Goal: Task Accomplishment & Management: Complete application form

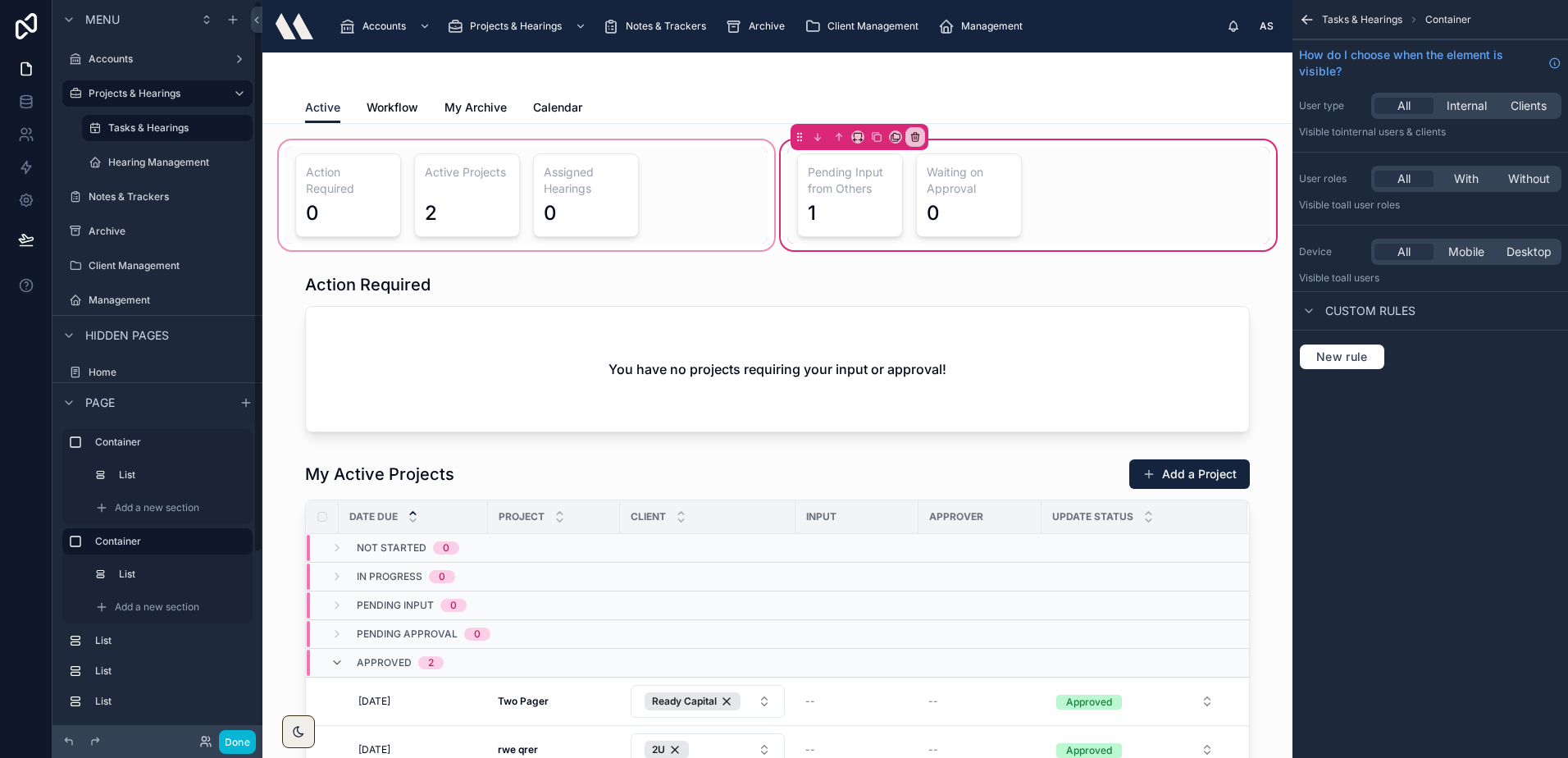
click at [729, 168] on div at bounding box center [526, 195] width 502 height 116
click at [730, 98] on div "Active Workflow My Archive Calendar" at bounding box center [776, 107] width 944 height 31
click at [883, 84] on div at bounding box center [776, 72] width 944 height 40
click at [739, 182] on div at bounding box center [526, 195] width 502 height 116
click at [769, 98] on div "Active Workflow My Archive Calendar" at bounding box center [776, 107] width 944 height 31
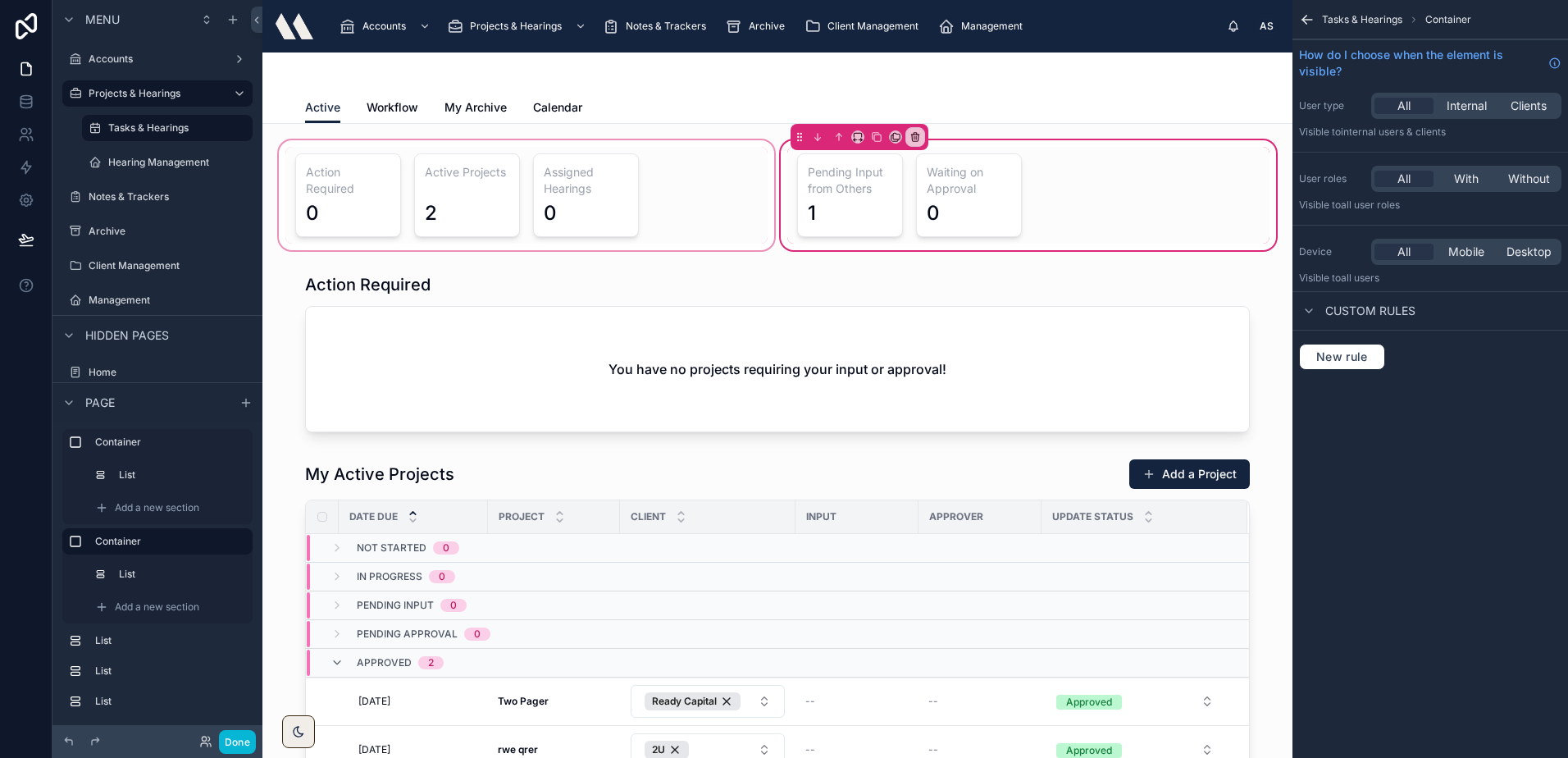
click at [704, 165] on div at bounding box center [526, 195] width 502 height 116
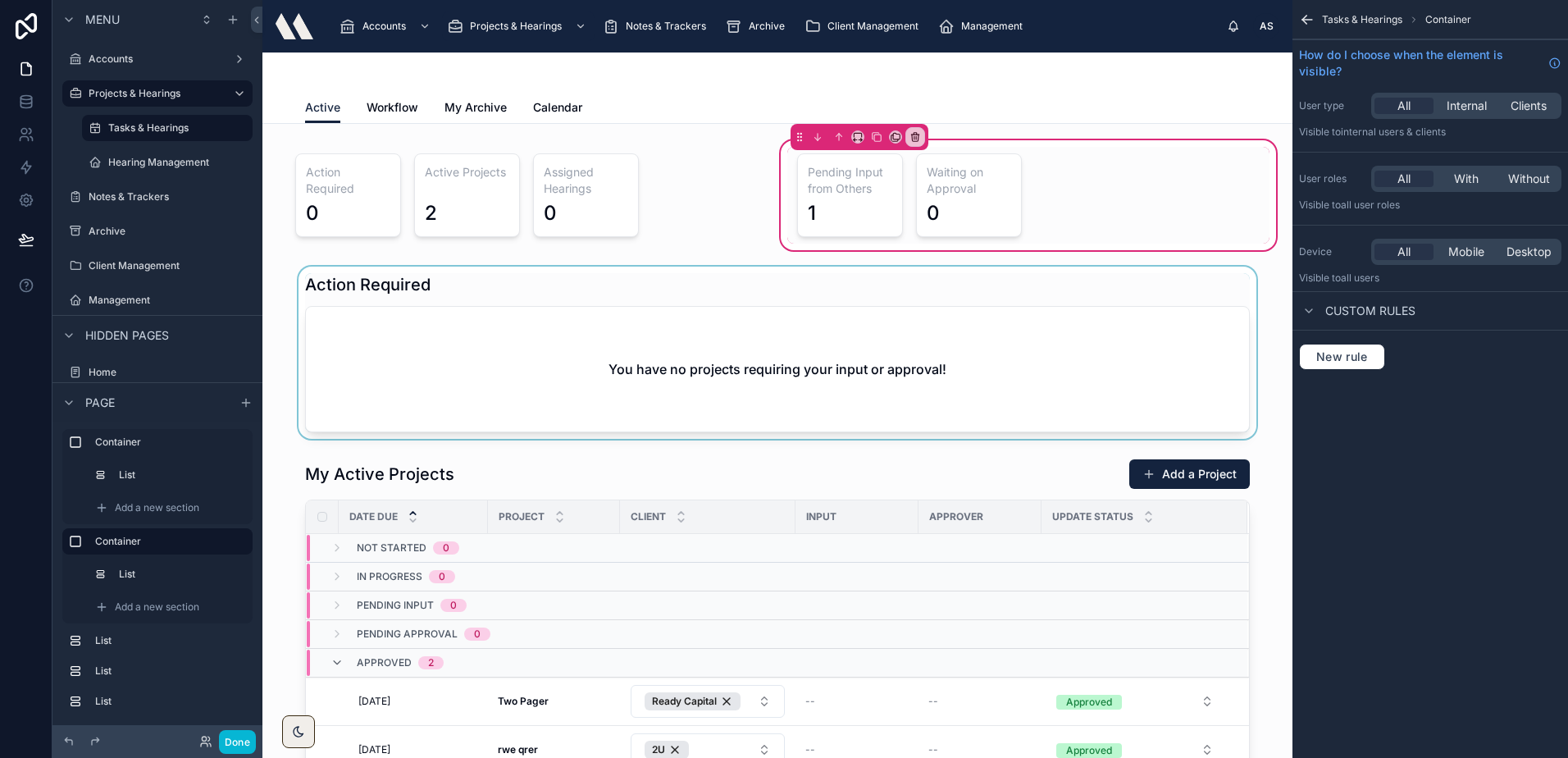
click at [953, 318] on div at bounding box center [776, 353] width 1003 height 172
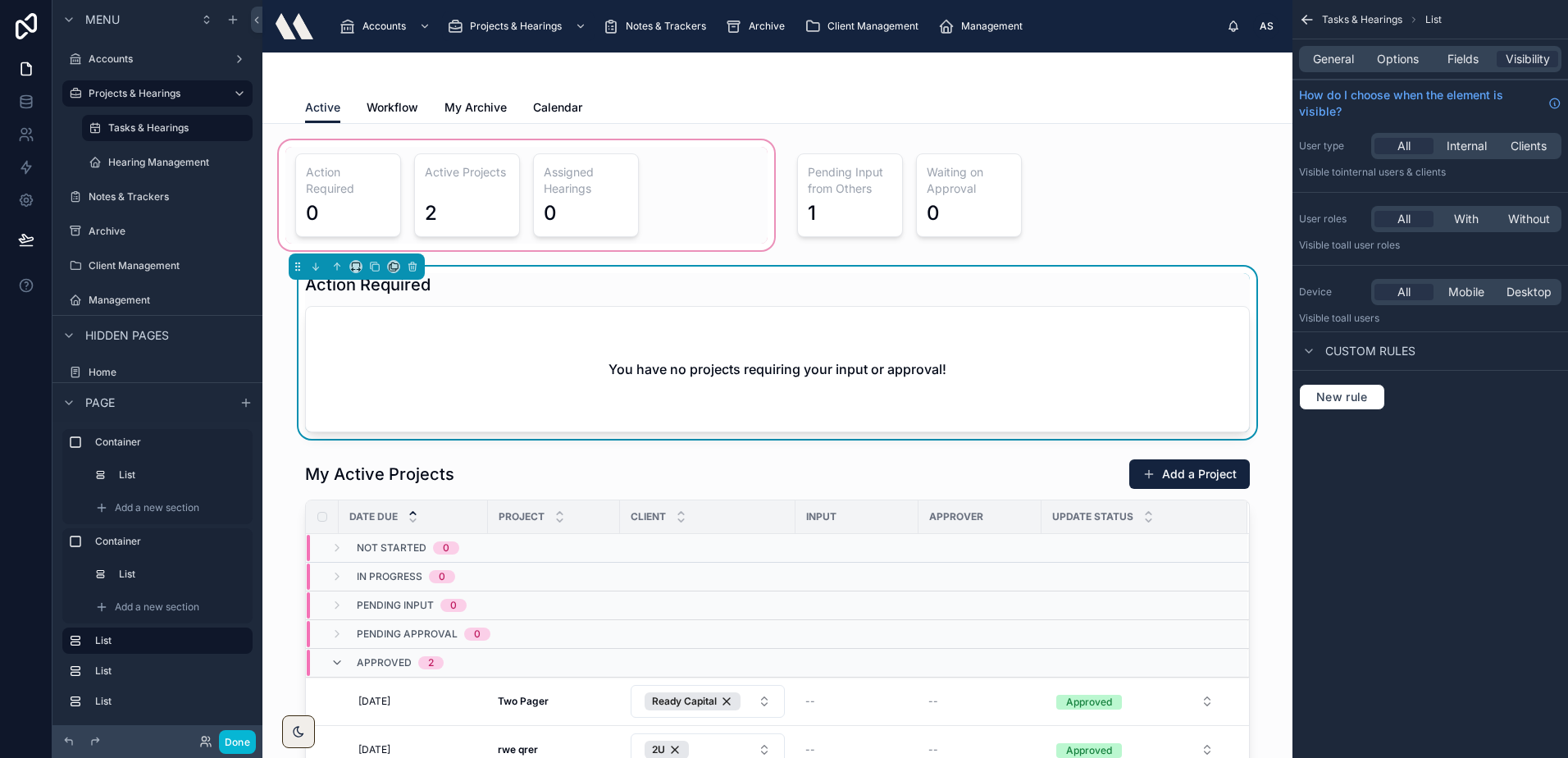
click at [690, 160] on div at bounding box center [526, 195] width 502 height 116
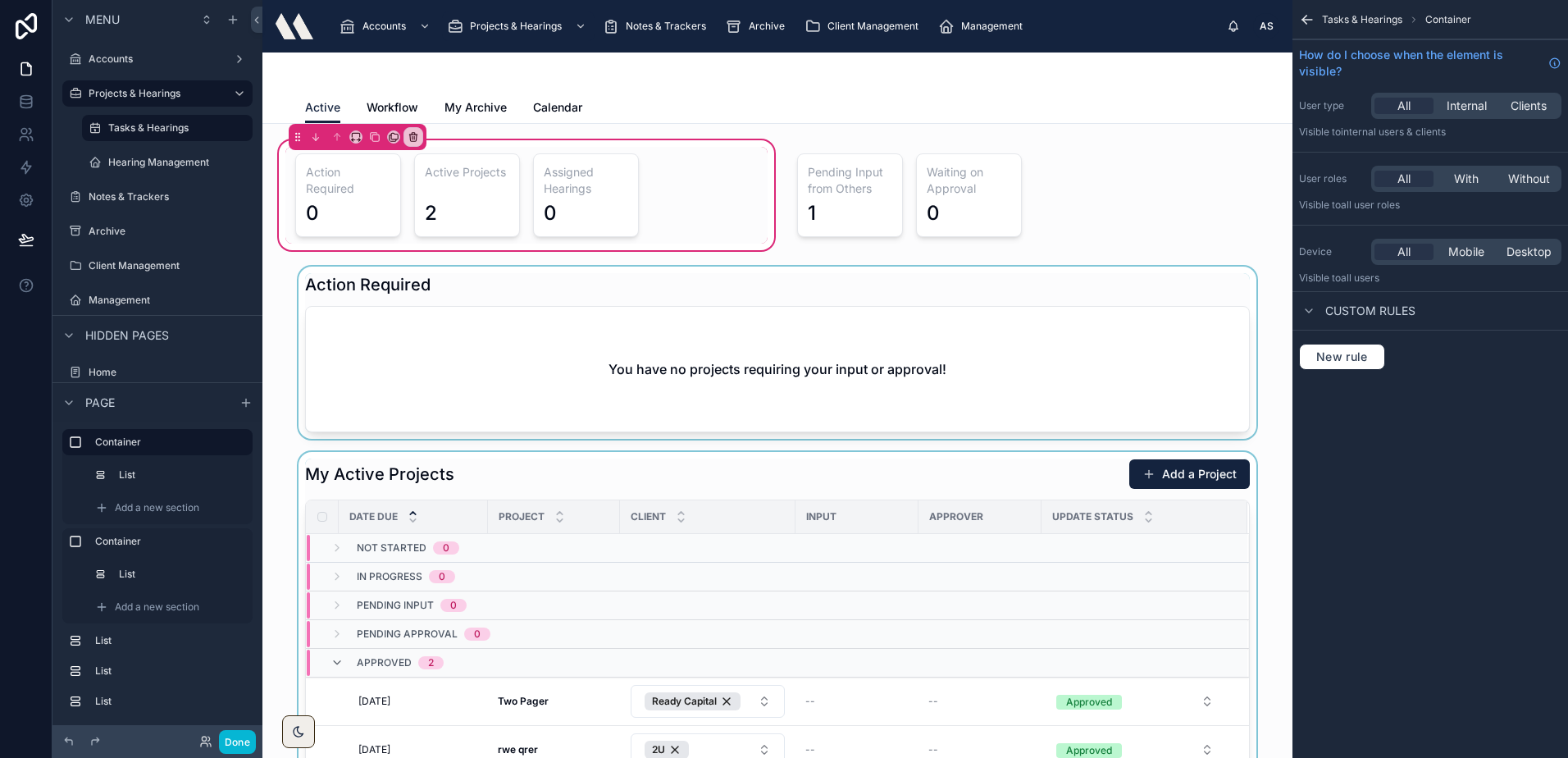
click at [958, 474] on div at bounding box center [776, 643] width 1003 height 384
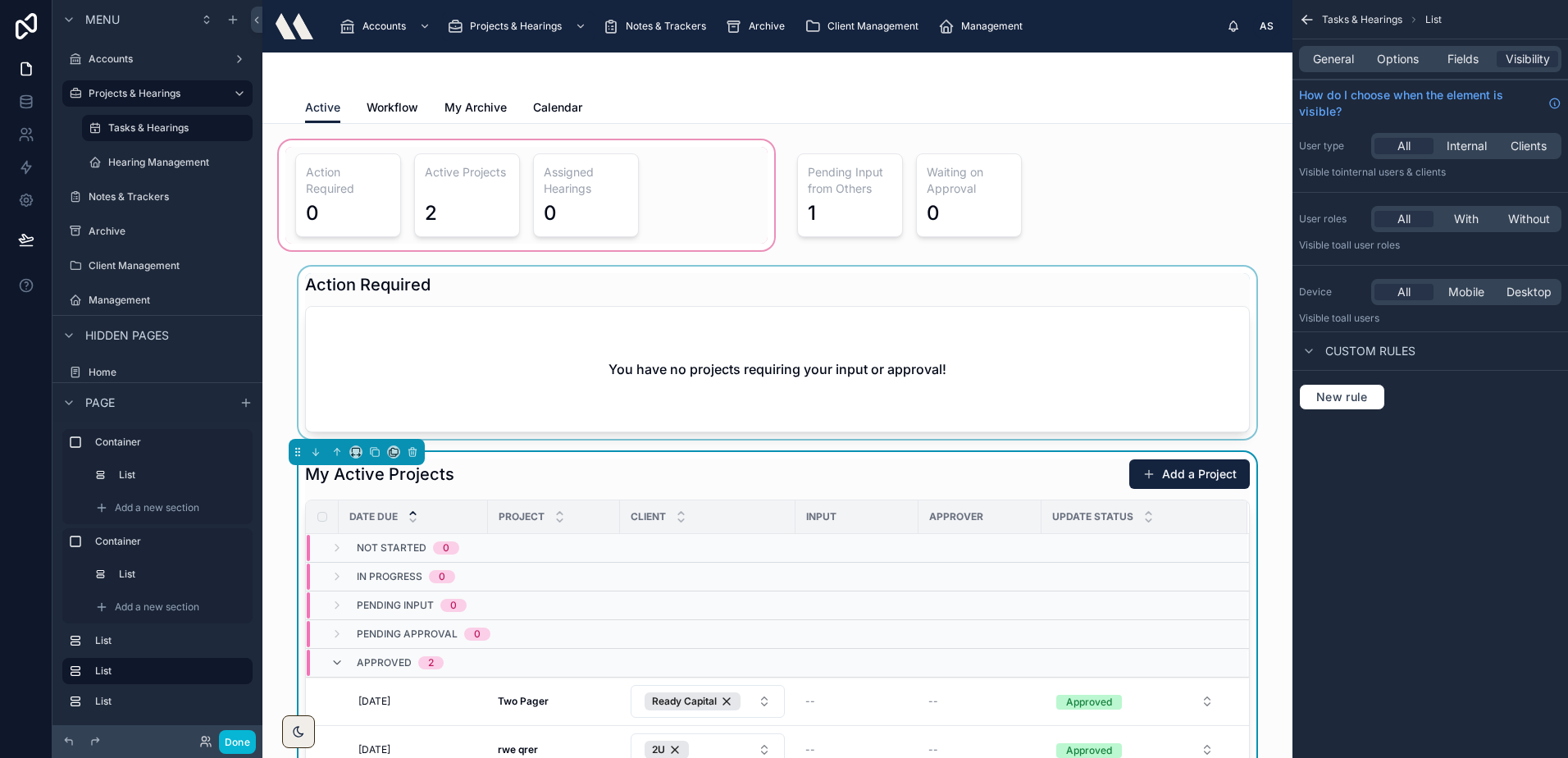
click at [995, 91] on div at bounding box center [776, 72] width 944 height 40
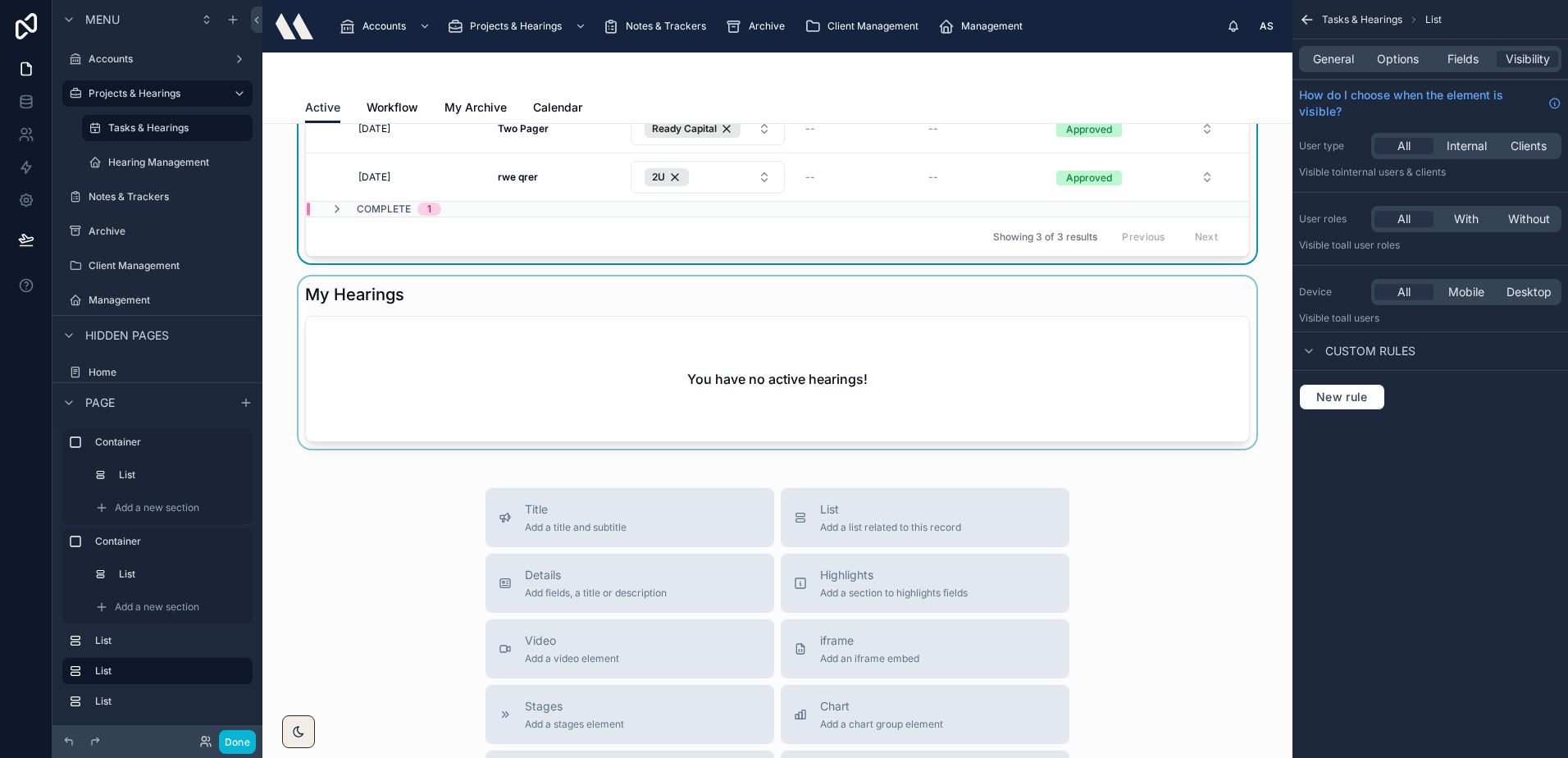
scroll to position [574, 0]
click at [662, 355] on div at bounding box center [776, 360] width 1003 height 172
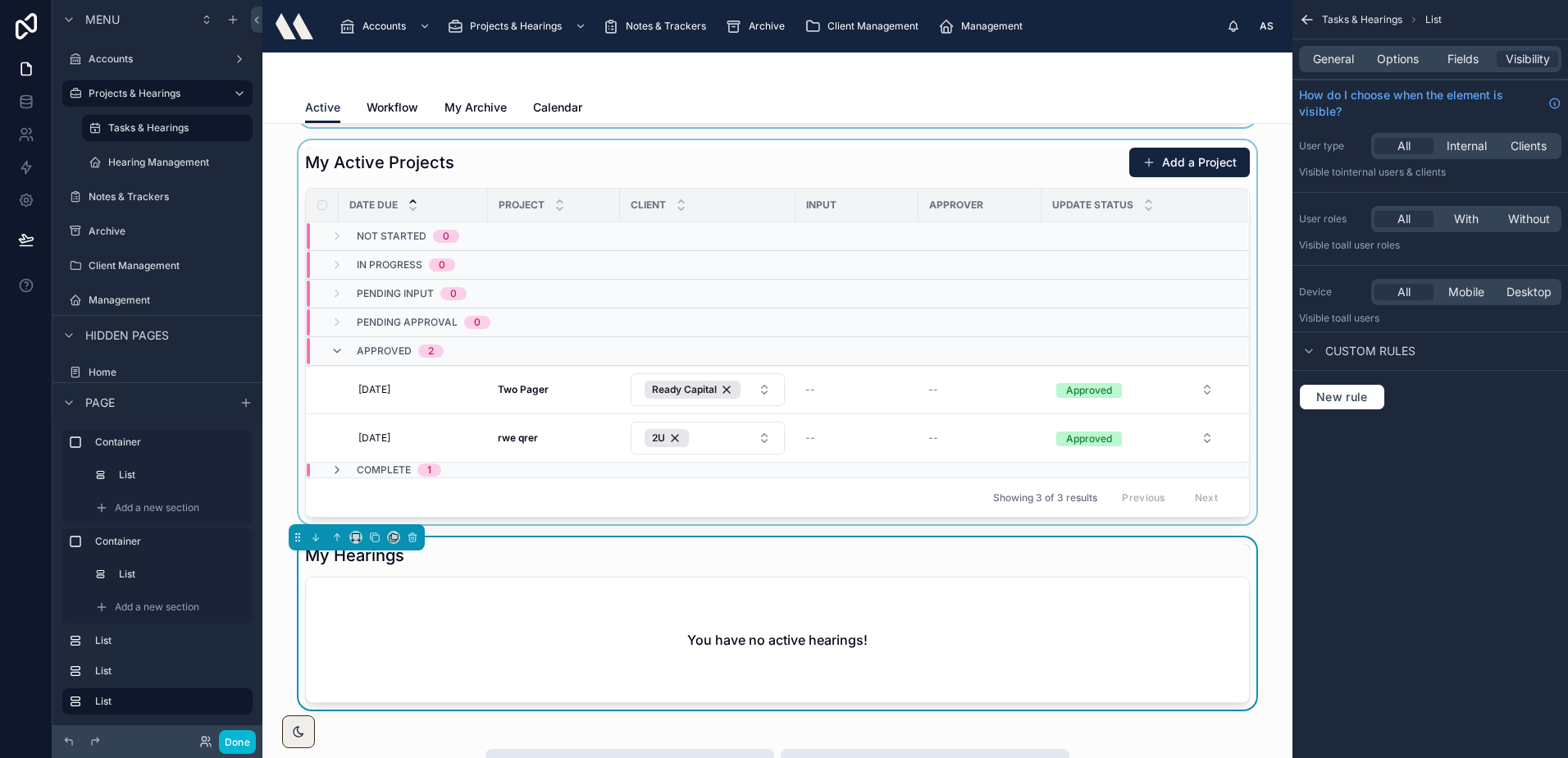
scroll to position [410, 0]
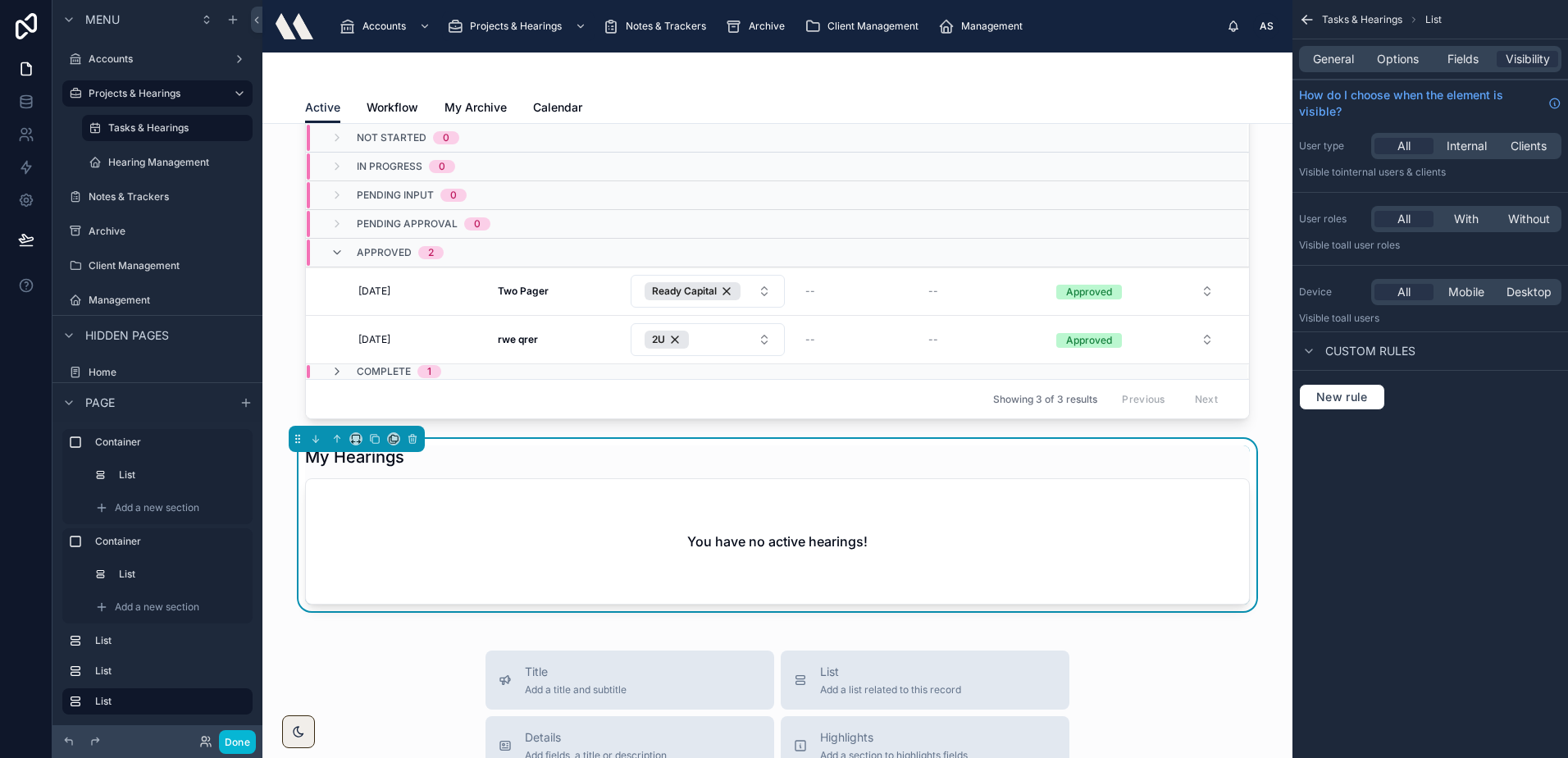
click at [631, 467] on div "My Hearings" at bounding box center [776, 457] width 944 height 23
click at [1398, 51] on span "Options" at bounding box center [1398, 58] width 42 height 16
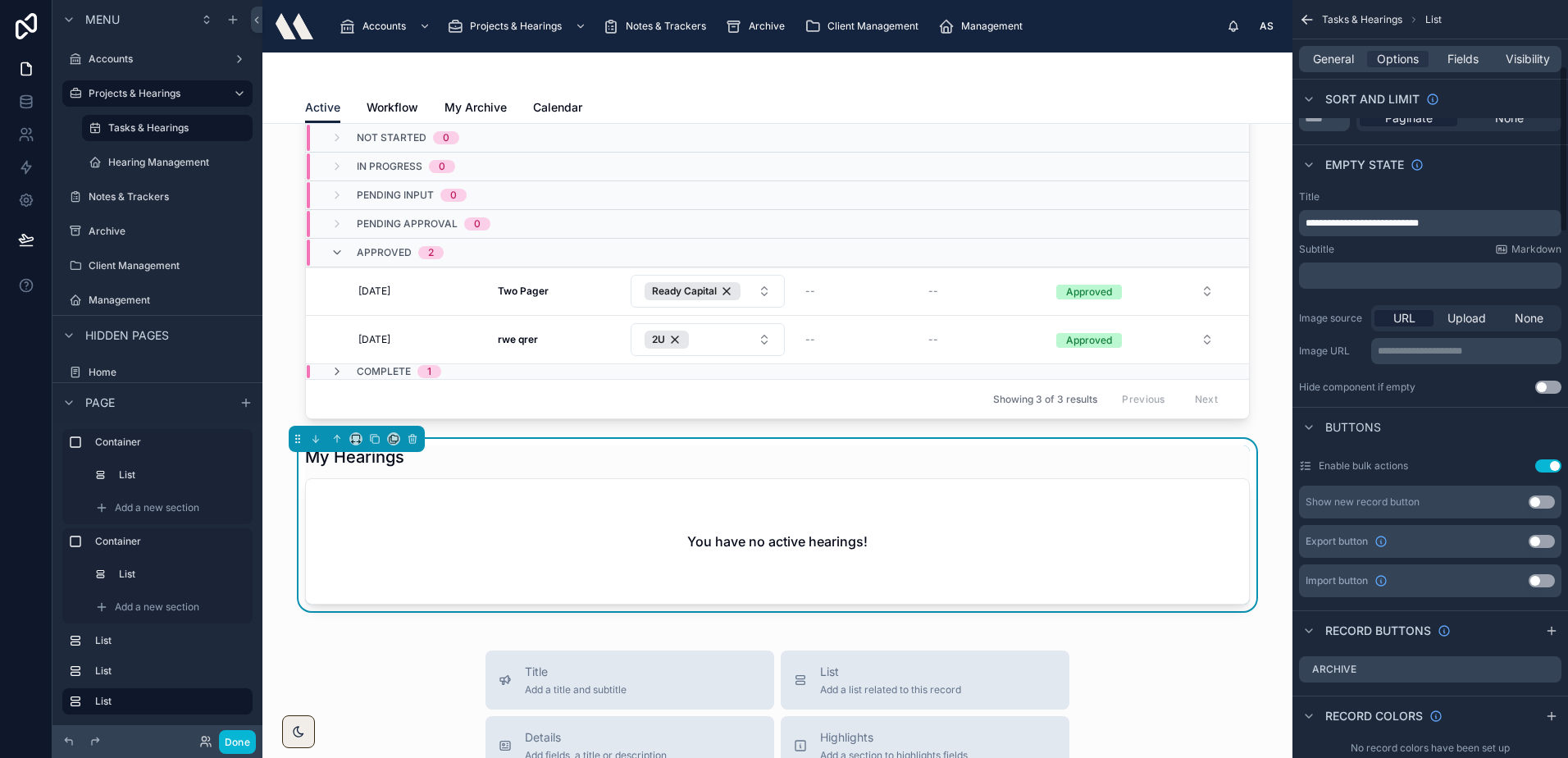
scroll to position [328, 0]
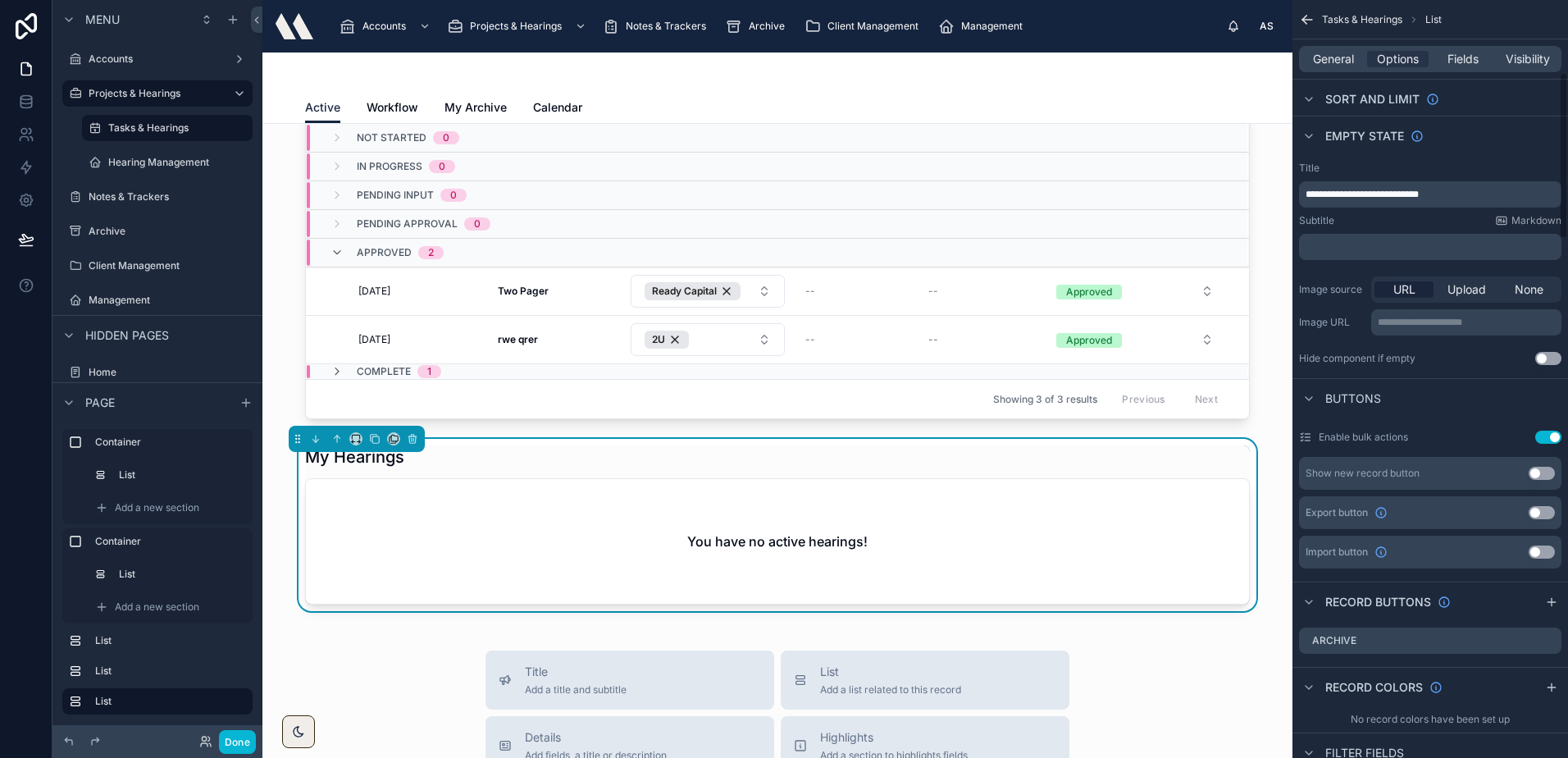
click at [1542, 470] on button "Use setting" at bounding box center [1541, 474] width 26 height 14
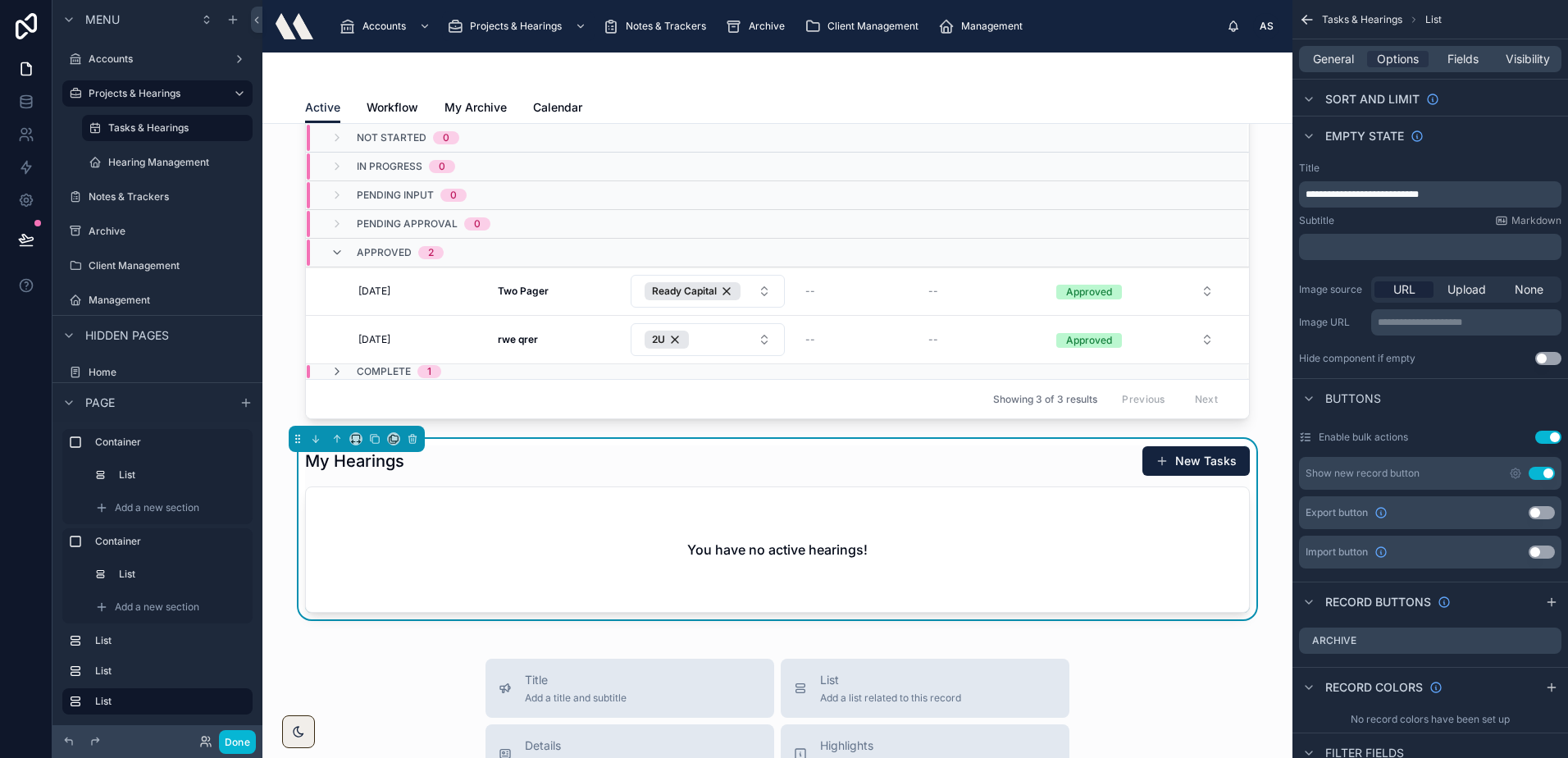
click at [1097, 464] on div "My Hearings New Tasks" at bounding box center [776, 461] width 944 height 31
click at [1514, 479] on icon "scrollable content" at bounding box center [1516, 474] width 14 height 14
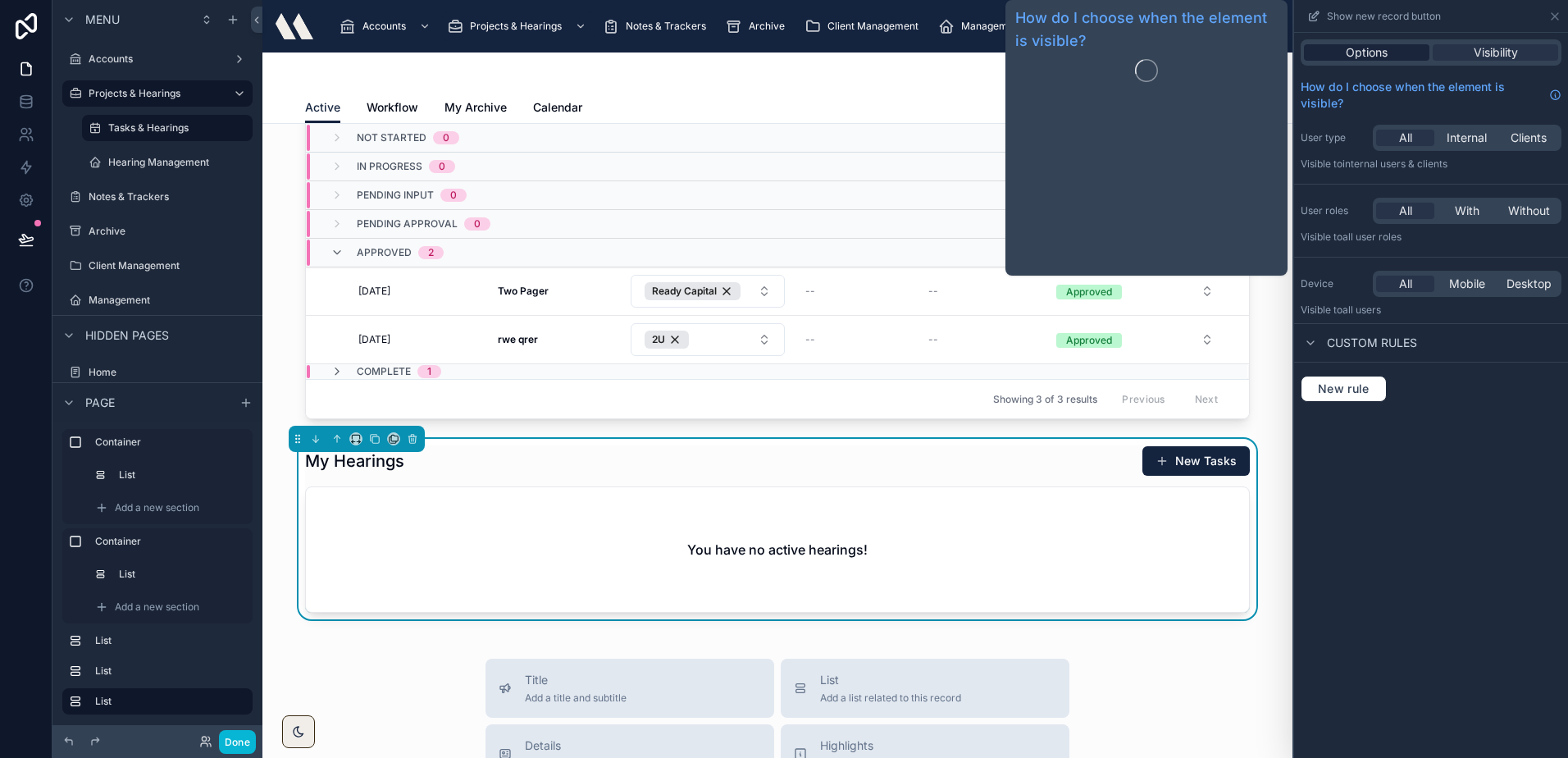
click at [1389, 56] on div "Options" at bounding box center [1366, 51] width 126 height 16
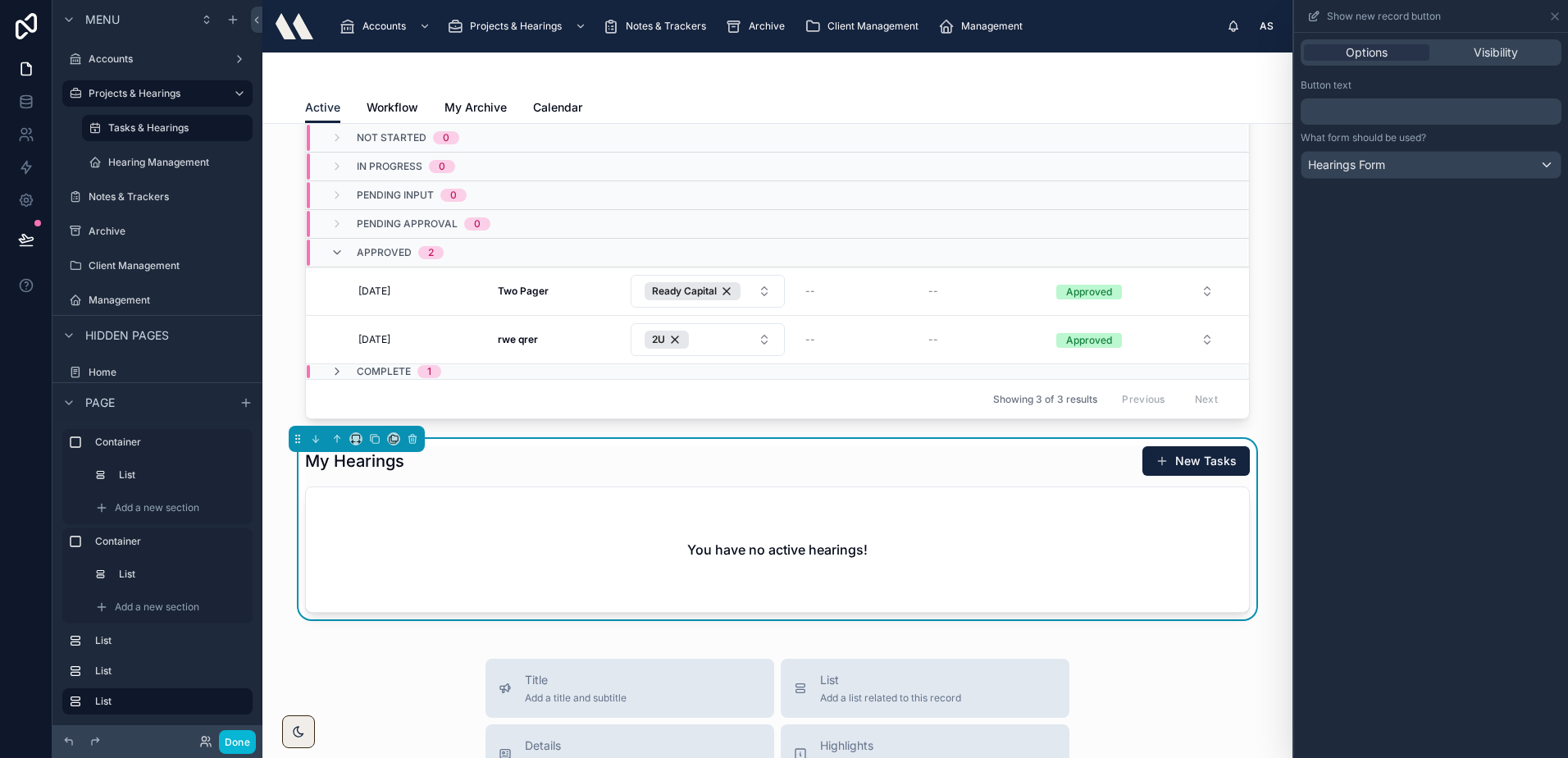
click at [1375, 113] on p "﻿" at bounding box center [1432, 111] width 251 height 19
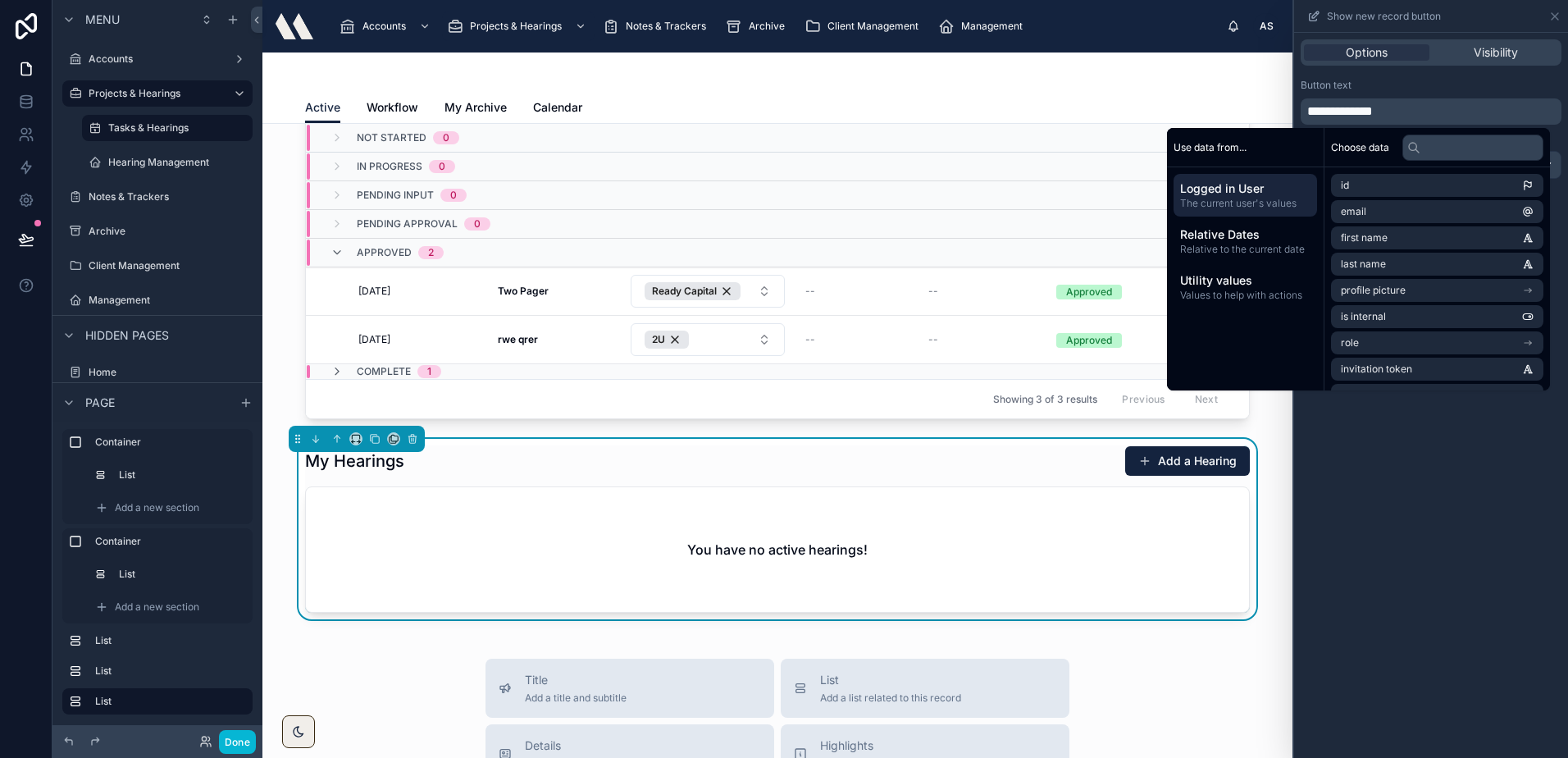
click at [1423, 555] on div "**********" at bounding box center [1430, 395] width 273 height 725
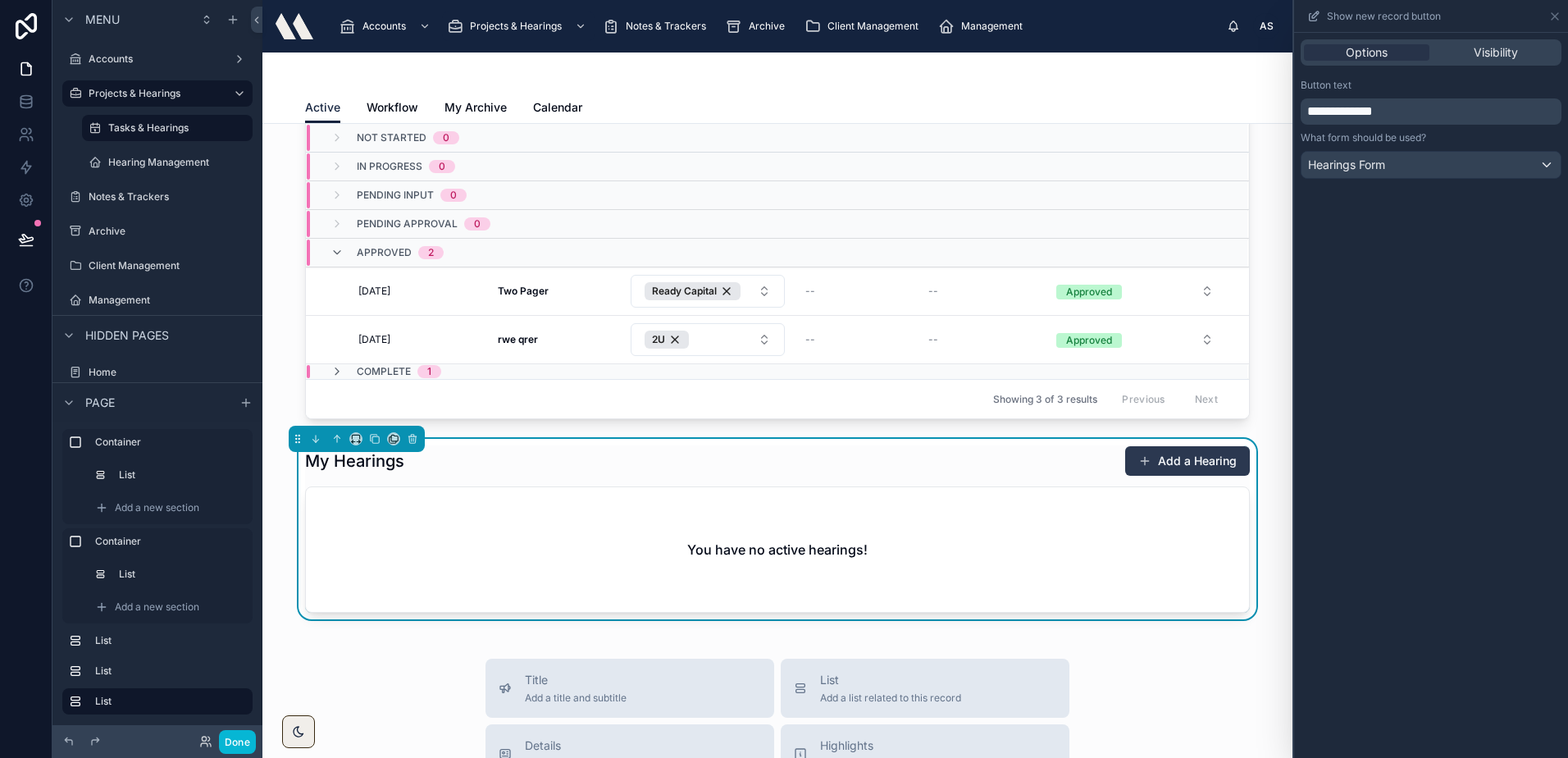
click at [1193, 461] on button "Add a Hearing" at bounding box center [1187, 461] width 125 height 30
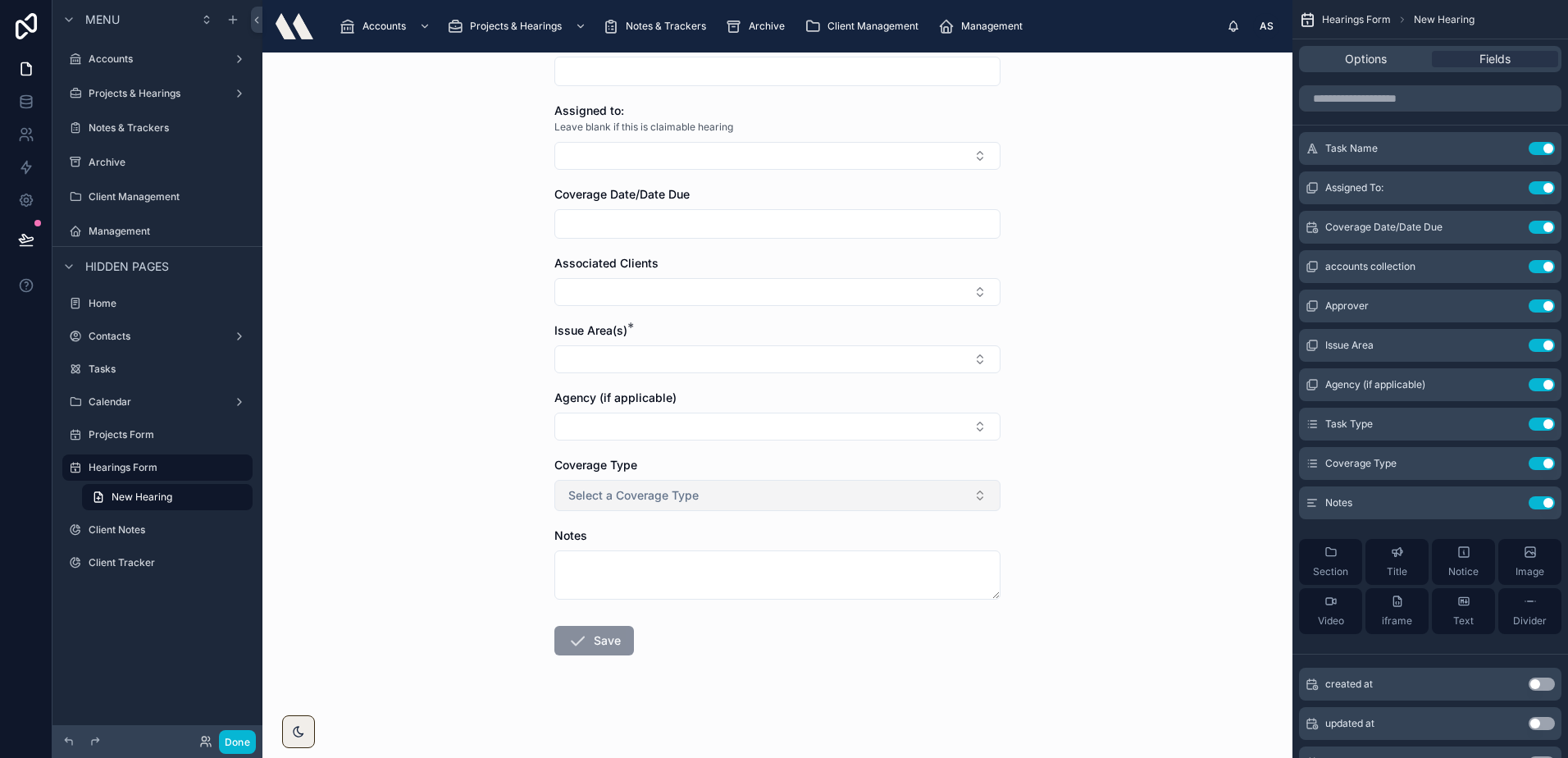
scroll to position [139, 0]
click at [698, 490] on button "Select a Coverage Type" at bounding box center [777, 492] width 446 height 31
click at [412, 410] on div "Back to Tasks & Hearings Hearings Form New Hearing New Hearing Hearing Name * A…" at bounding box center [777, 405] width 1030 height 706
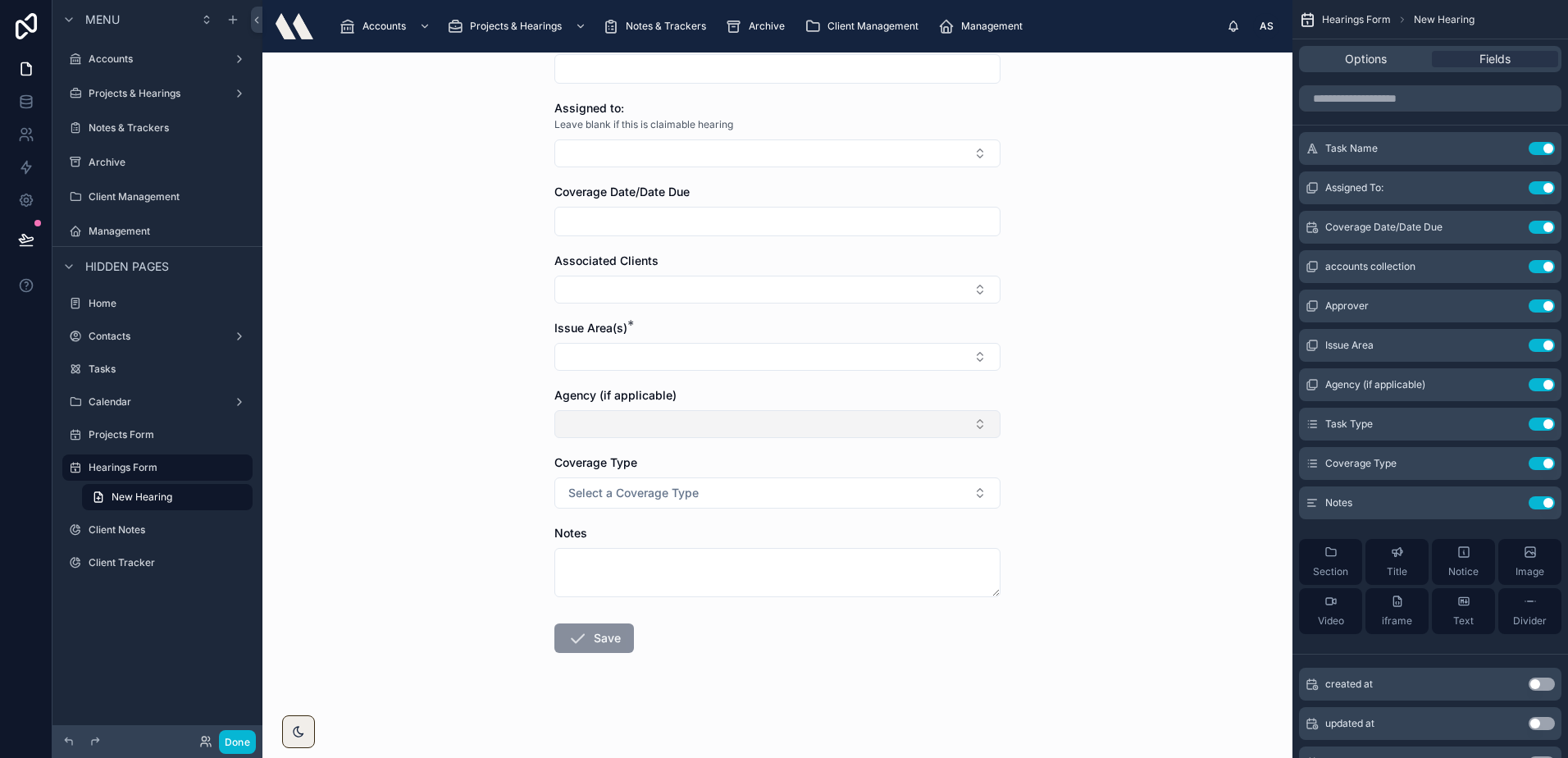
click at [668, 417] on button "Select Button" at bounding box center [777, 424] width 446 height 28
click at [668, 418] on button "Select Button" at bounding box center [777, 424] width 446 height 28
click at [657, 352] on button "Select Button" at bounding box center [777, 356] width 446 height 28
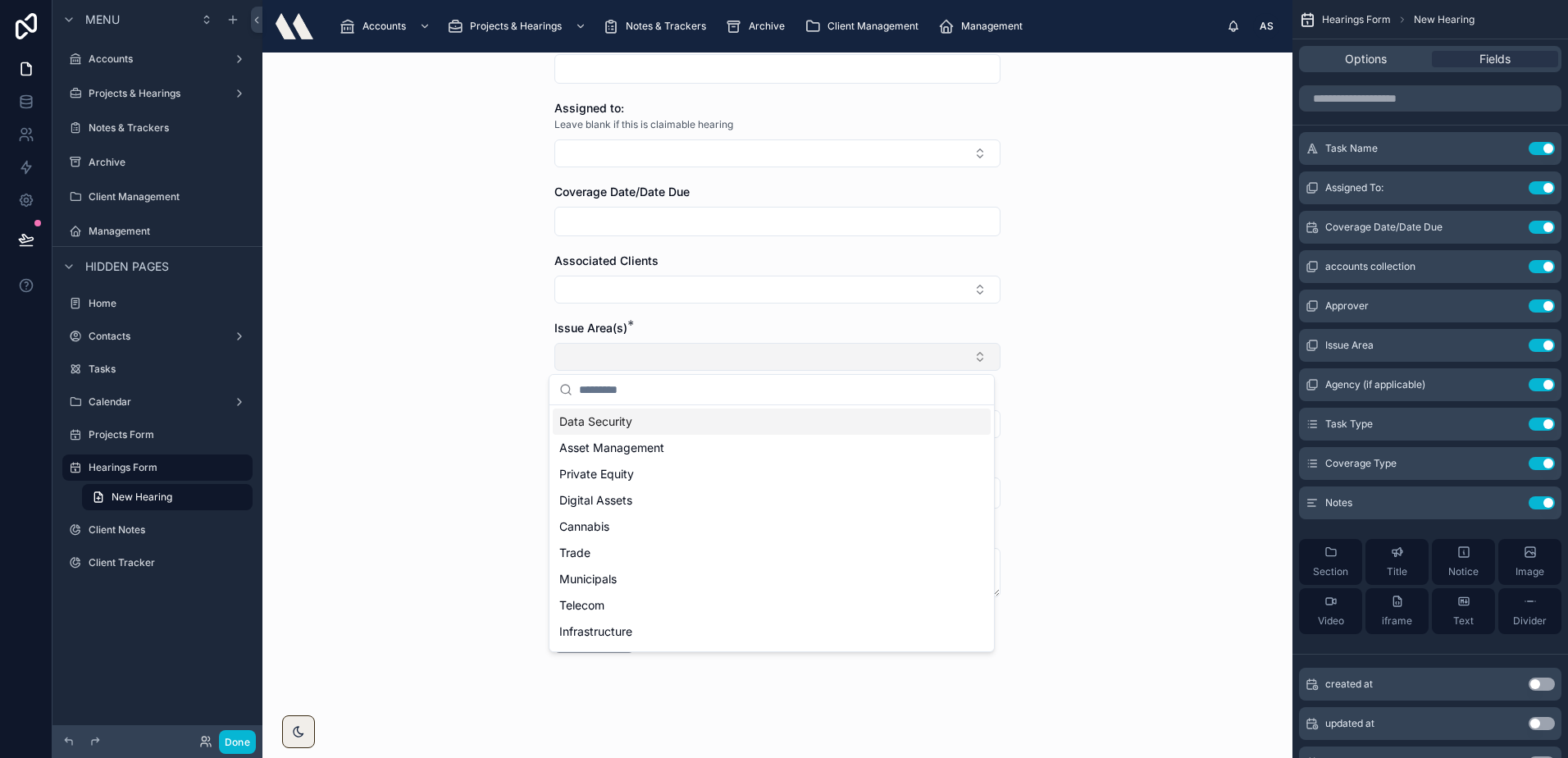
click at [657, 351] on button "Select Button" at bounding box center [777, 356] width 446 height 28
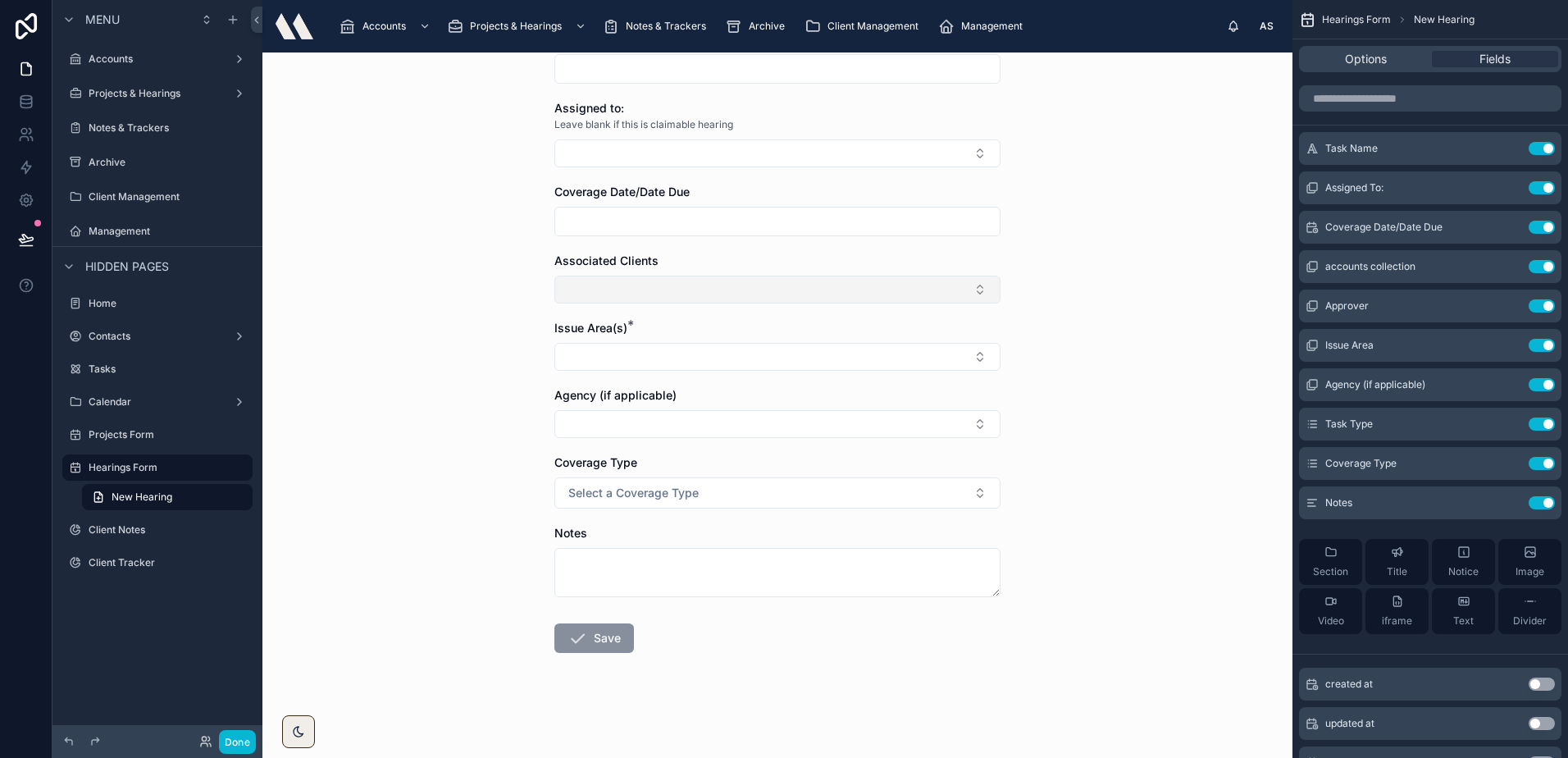
click at [629, 296] on button "Select Button" at bounding box center [777, 289] width 446 height 28
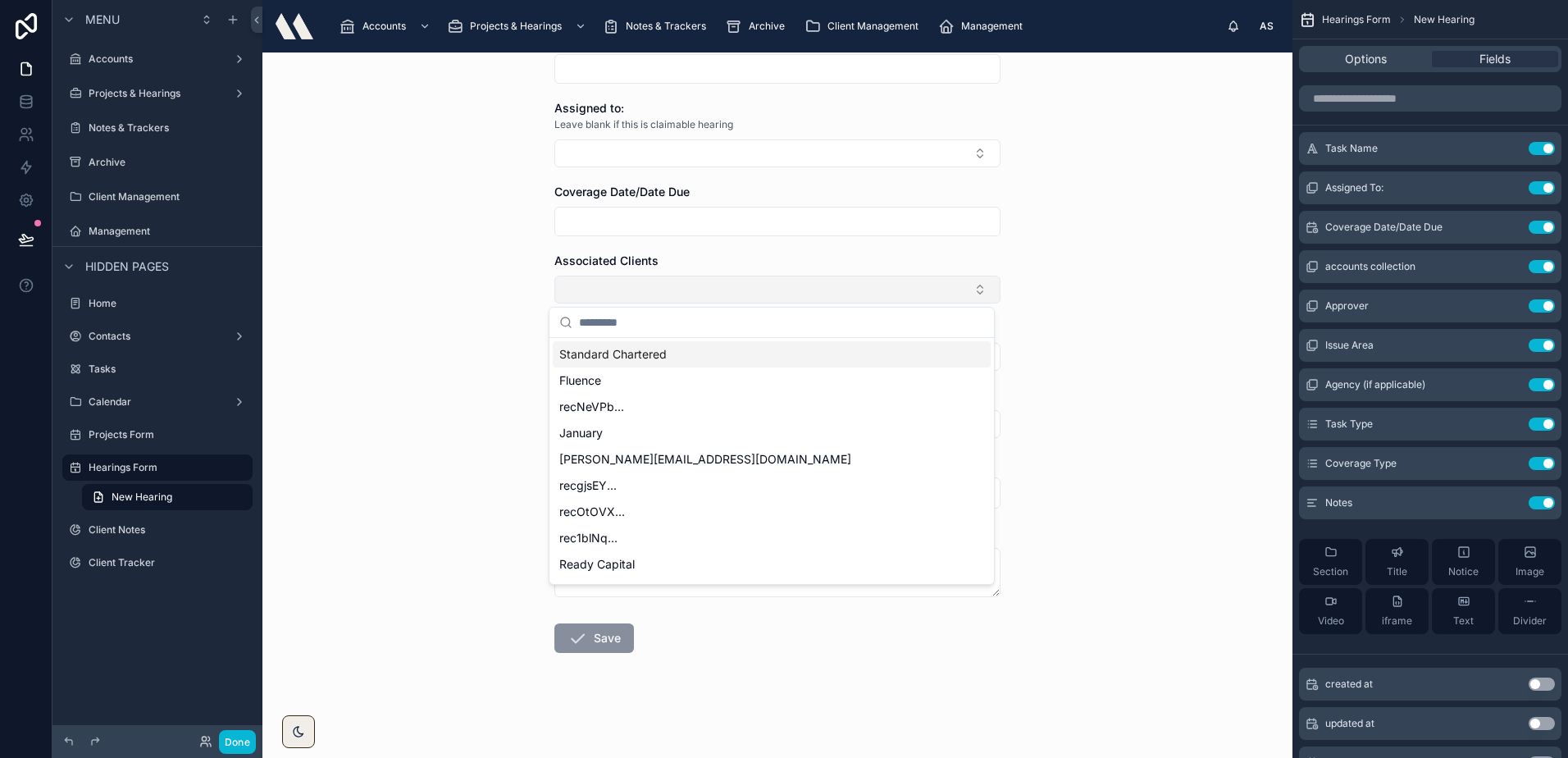
click at [634, 289] on button "Select Button" at bounding box center [777, 289] width 446 height 28
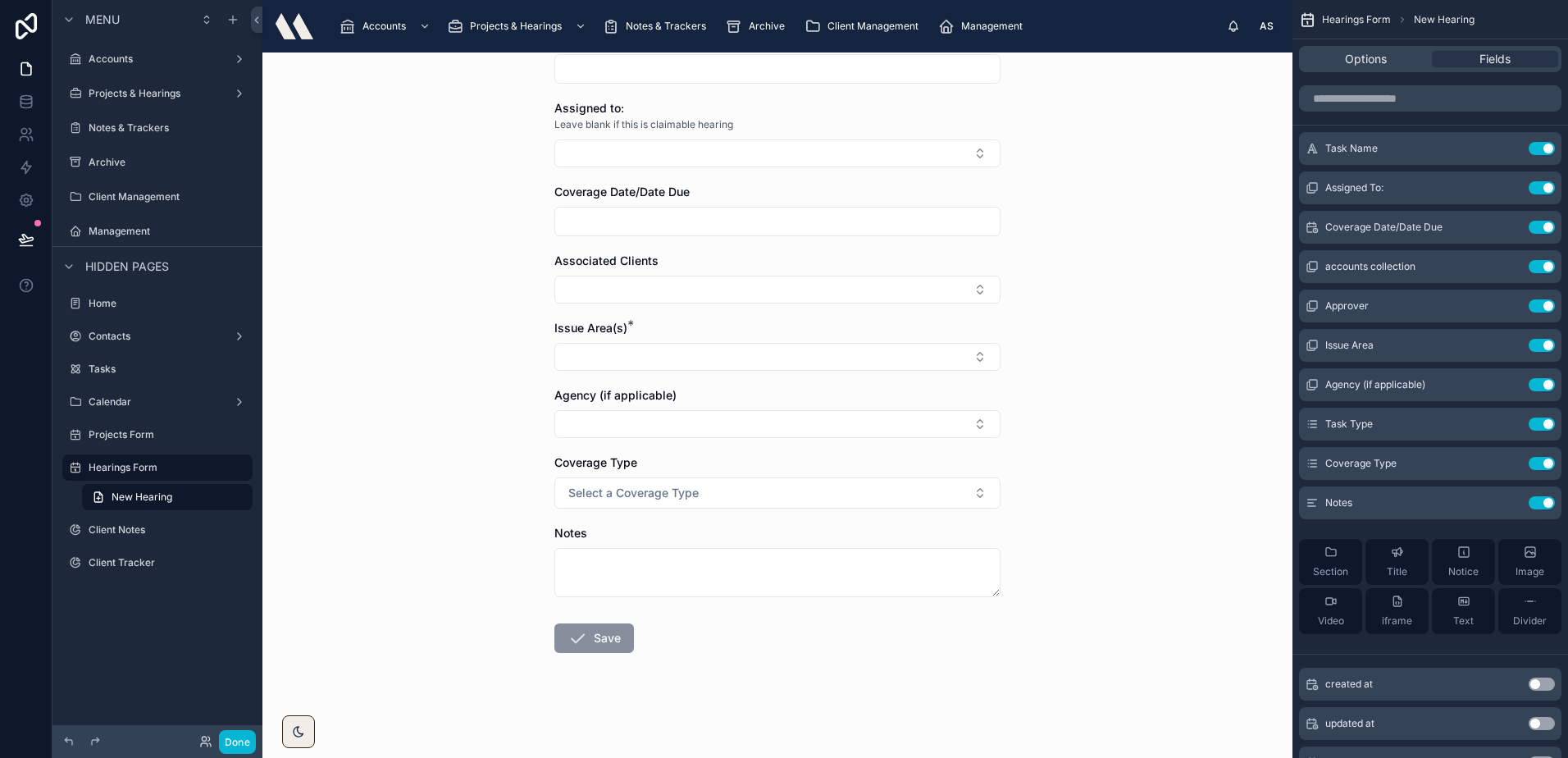
click at [637, 233] on div at bounding box center [777, 221] width 446 height 30
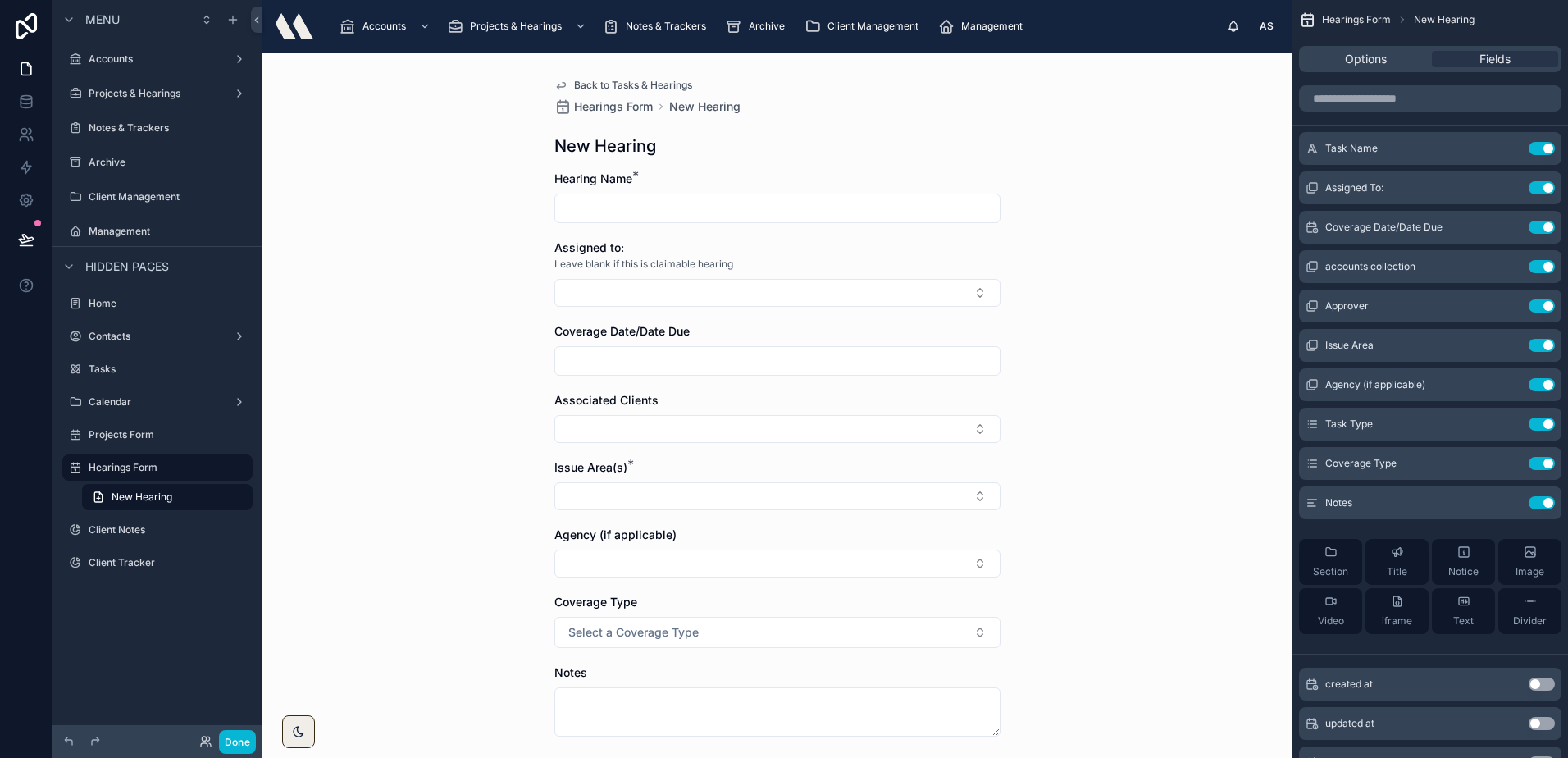
click at [642, 224] on form "Hearing Name * Assigned to: Leave blank if this is claimable hearing Coverage D…" at bounding box center [777, 533] width 446 height 727
click at [642, 88] on span "Back to Tasks & Hearings" at bounding box center [633, 85] width 118 height 14
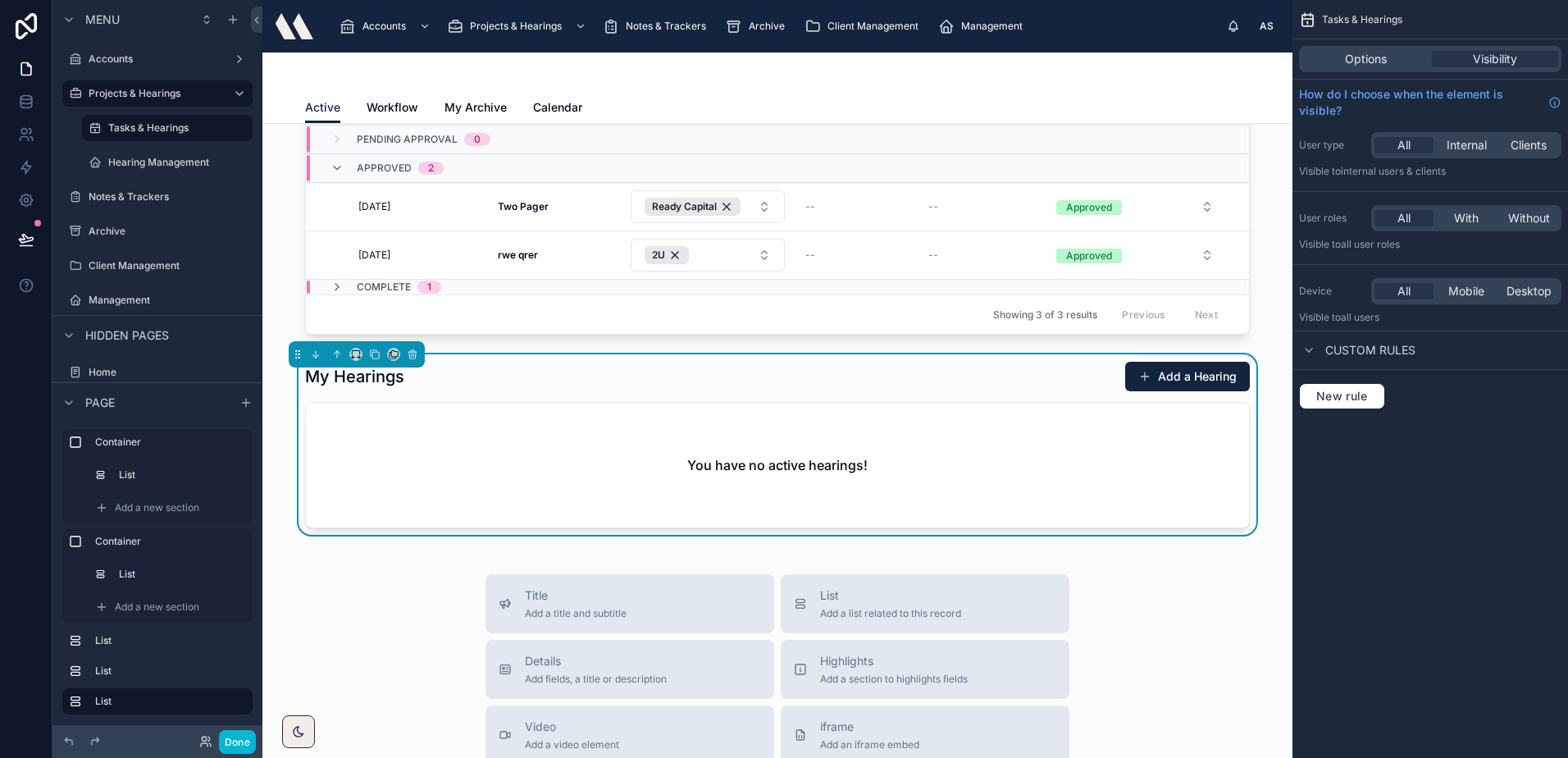
scroll to position [492, 0]
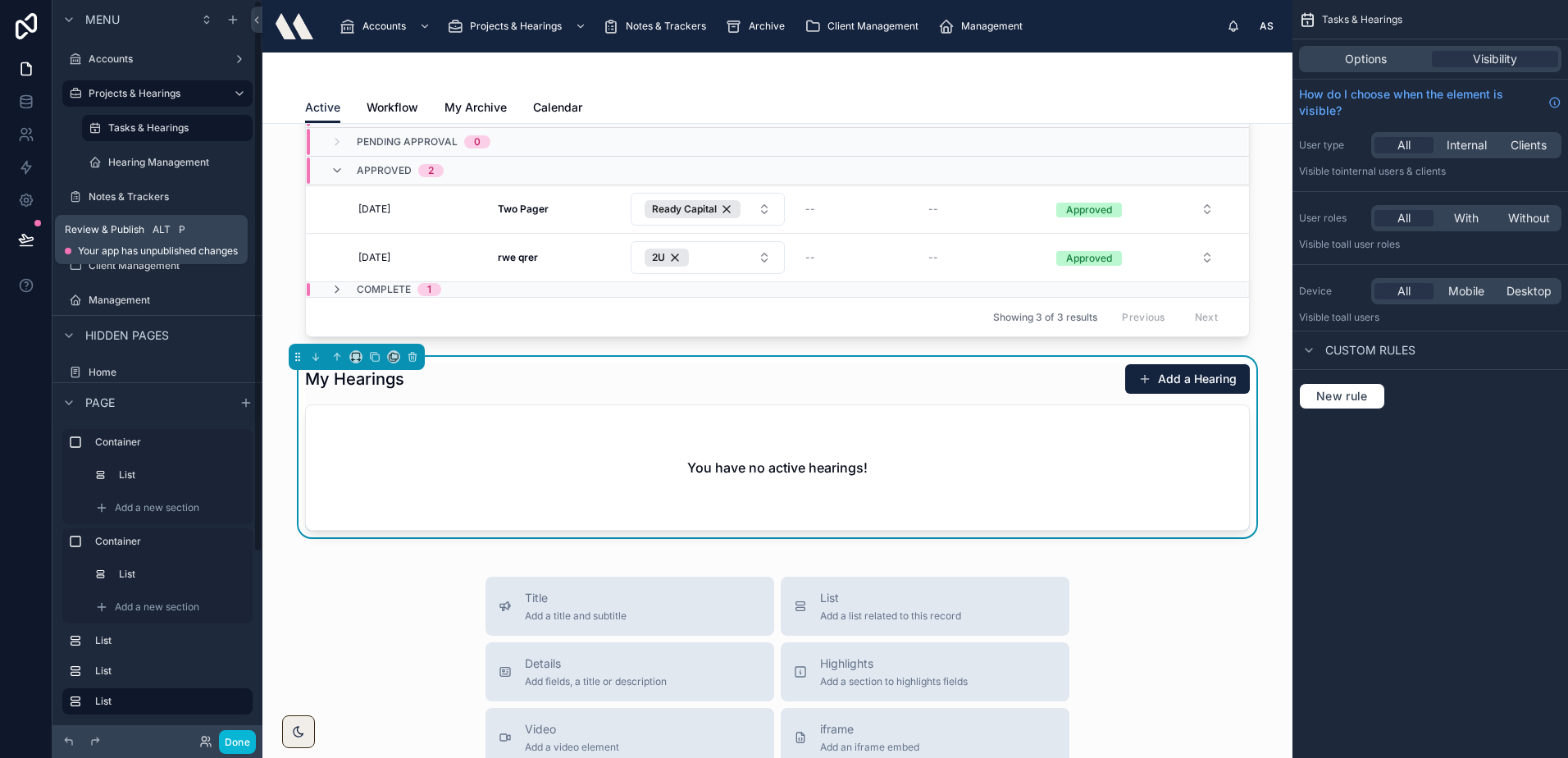
click at [19, 241] on icon at bounding box center [25, 239] width 14 height 8
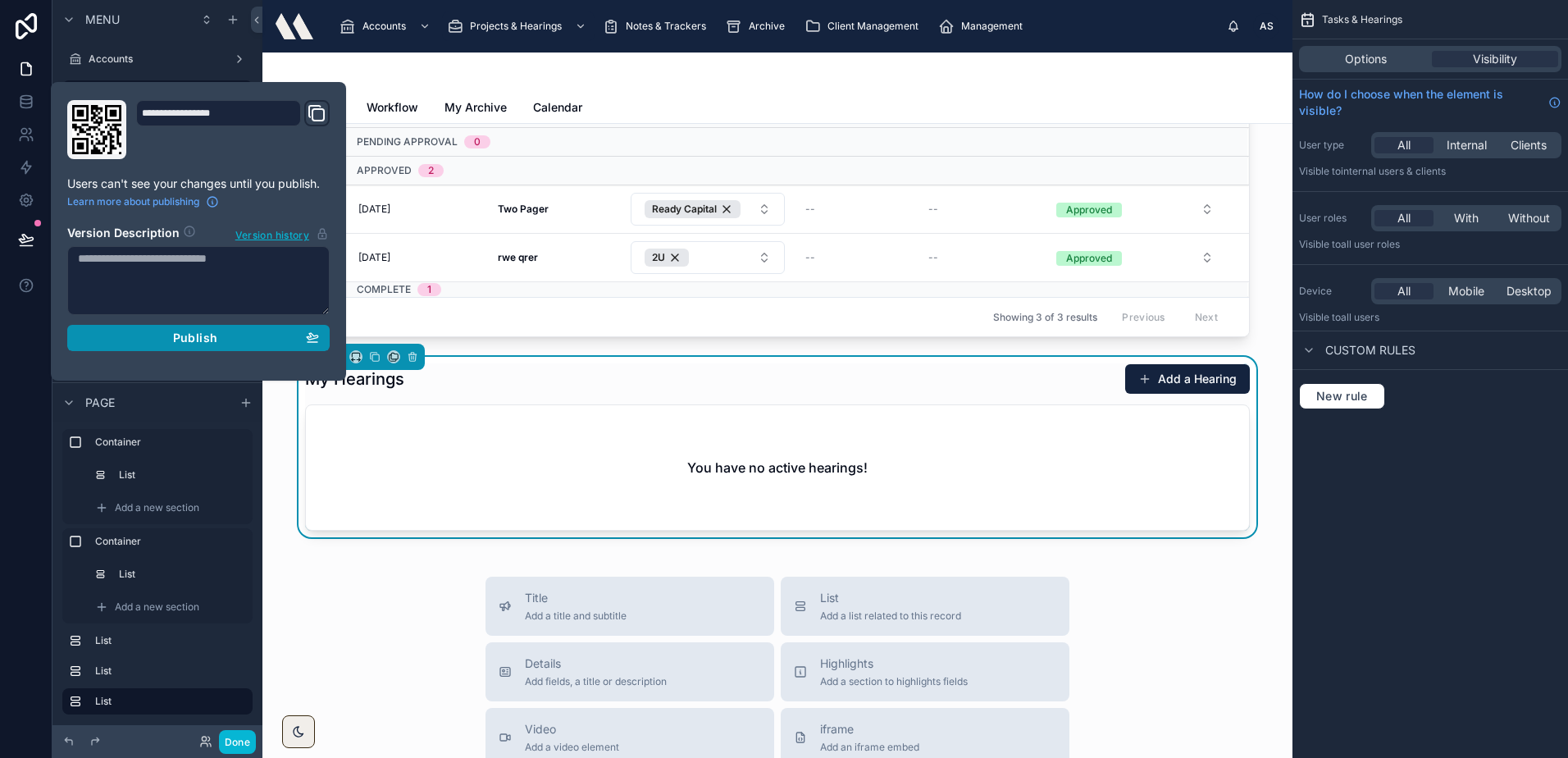
click at [271, 335] on div "Publish" at bounding box center [198, 338] width 241 height 14
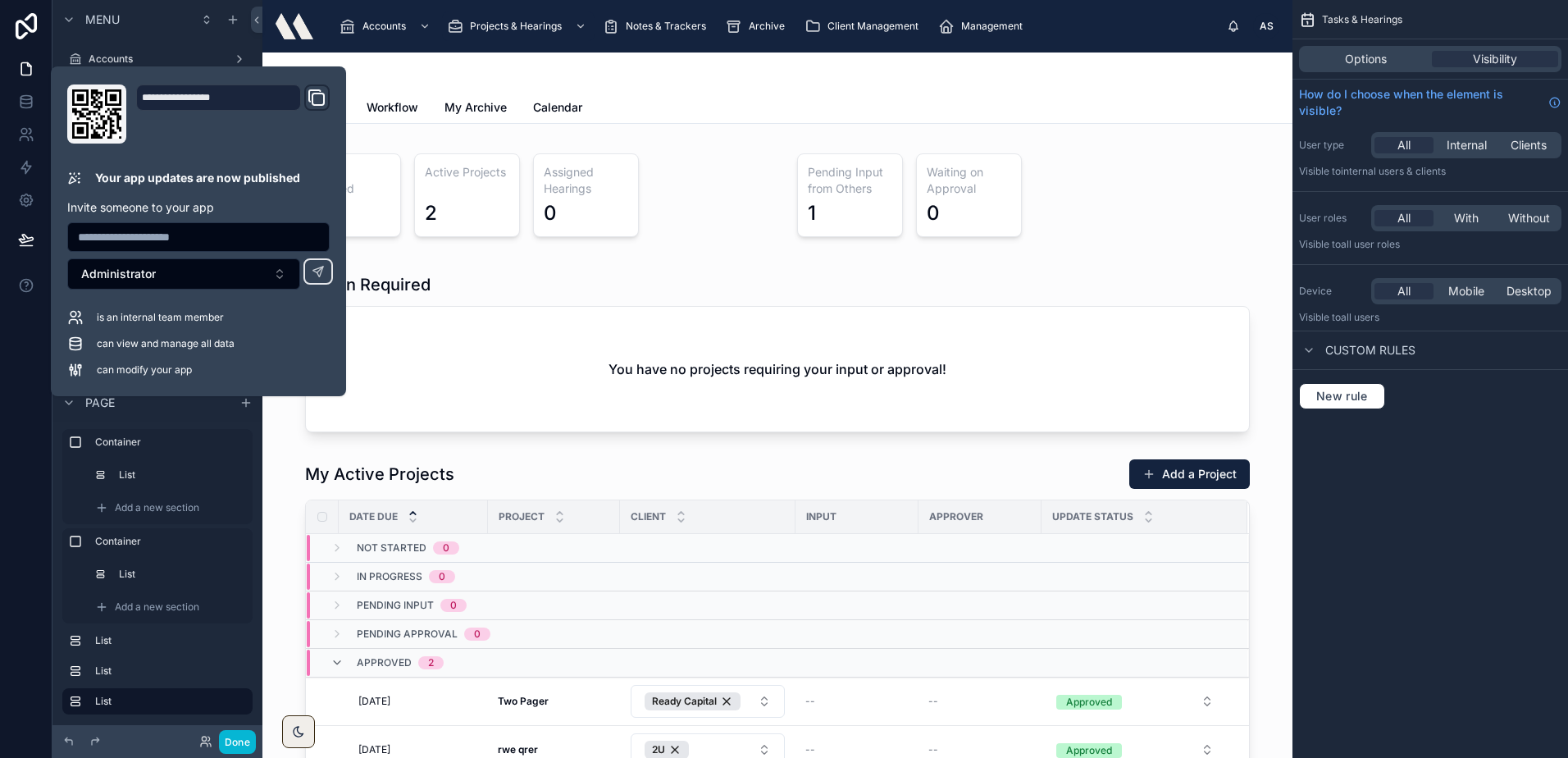
click at [850, 100] on div "Active Workflow My Archive Calendar" at bounding box center [776, 107] width 944 height 31
